Goal: Check status

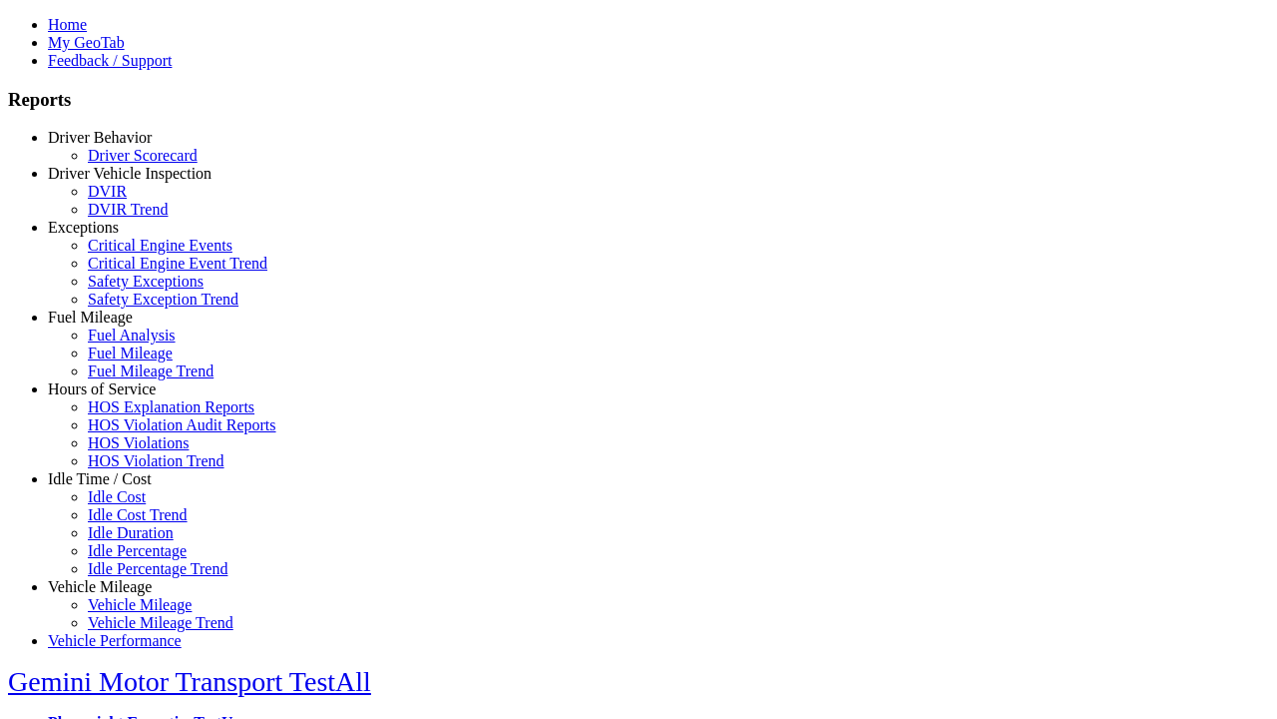
click at [115, 236] on link "Exceptions" at bounding box center [83, 227] width 71 height 17
click at [130, 289] on link "Safety Exceptions" at bounding box center [146, 280] width 116 height 17
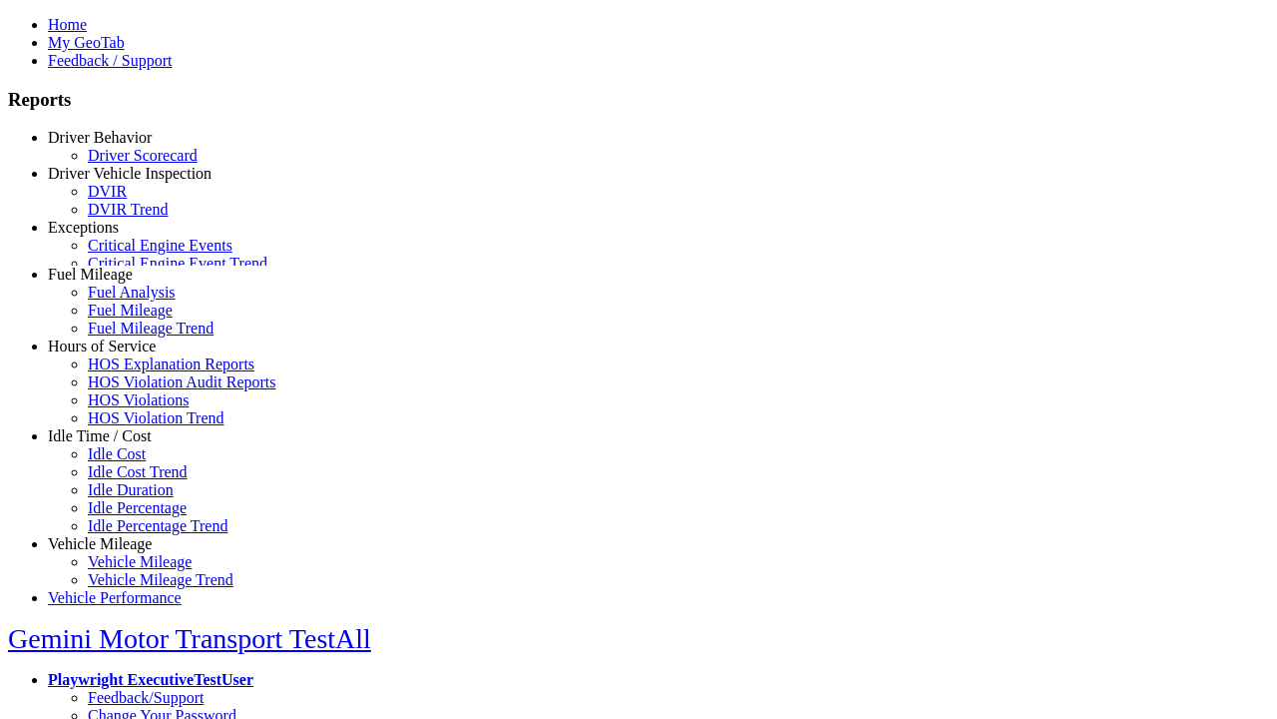
select select "**********"
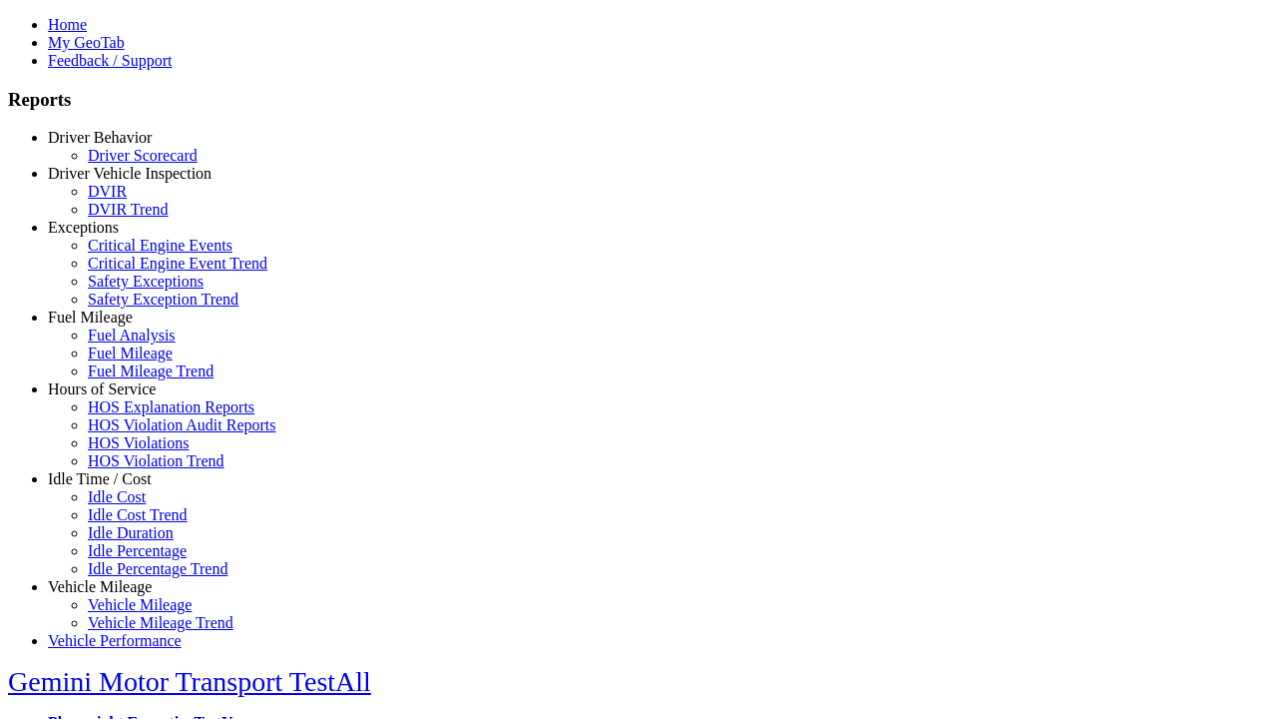
type input "**********"
